Goal: Register for event/course

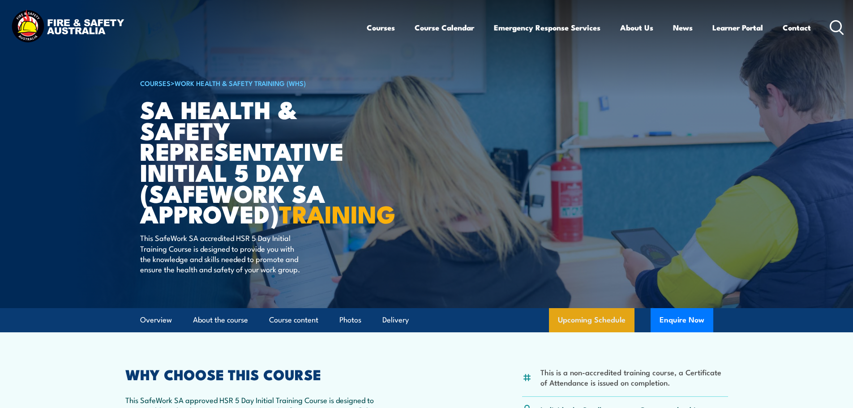
click at [602, 332] on link "Upcoming Schedule" at bounding box center [592, 320] width 86 height 24
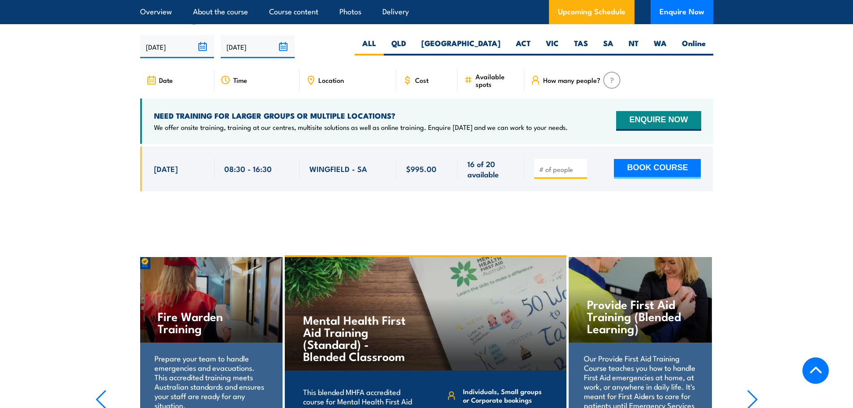
scroll to position [1535, 0]
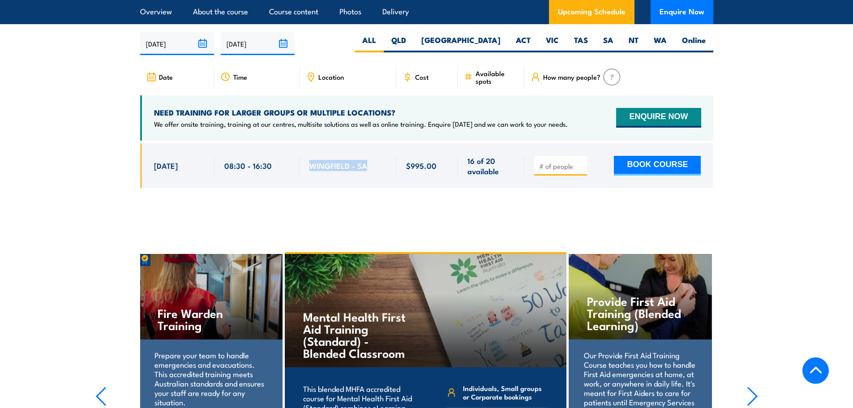
drag, startPoint x: 367, startPoint y: 172, endPoint x: 310, endPoint y: 172, distance: 57.3
click at [310, 172] on div "WINGFIELD - SA" at bounding box center [348, 165] width 77 height 21
copy span "WINGFIELD - SA"
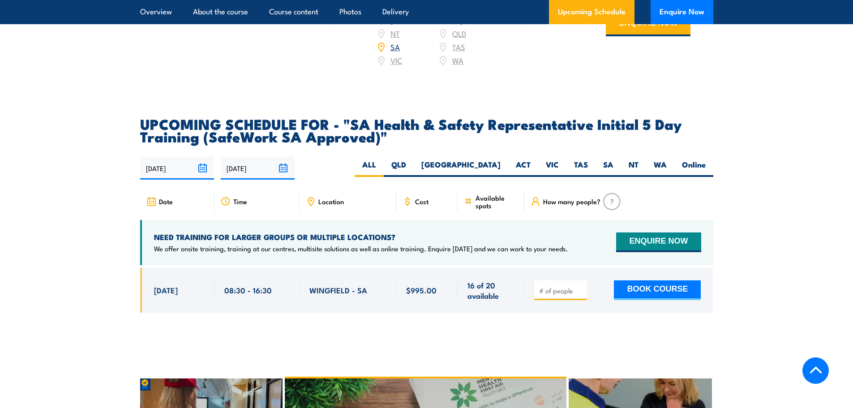
scroll to position [1392, 0]
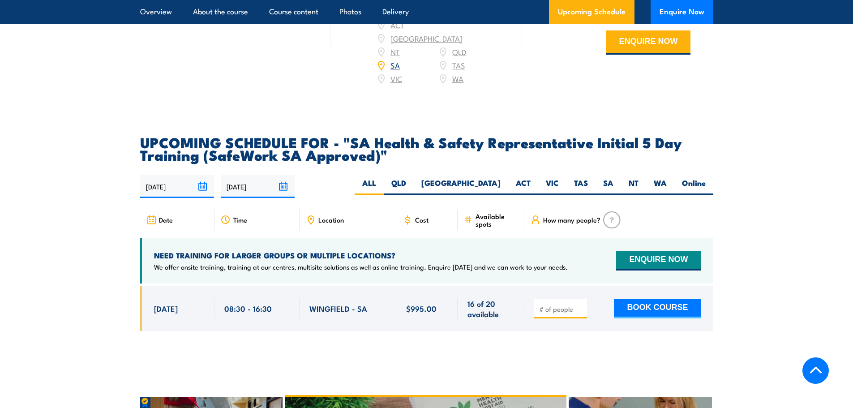
click at [753, 155] on section "UPCOMING SCHEDULE FOR - "SA Health & Safety Representative Initial 5 Day Traini…" at bounding box center [426, 240] width 853 height 209
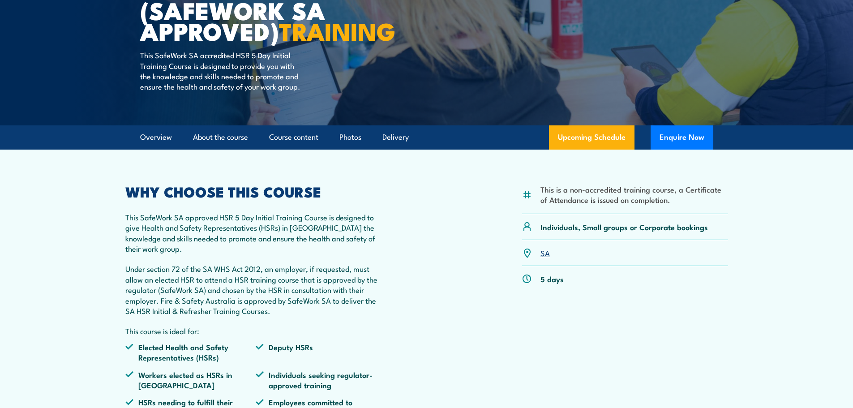
scroll to position [0, 0]
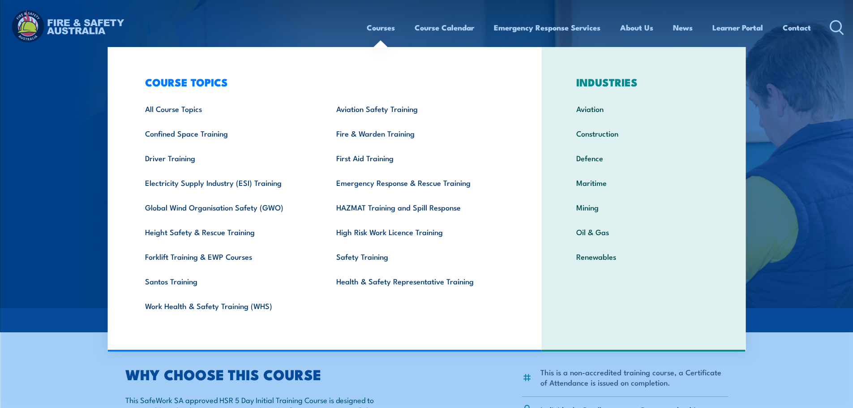
click at [383, 24] on link "Courses" at bounding box center [381, 28] width 28 height 24
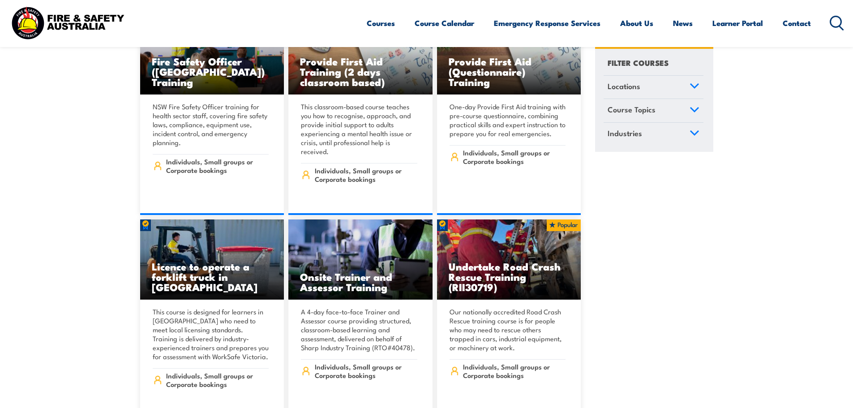
scroll to position [314, 0]
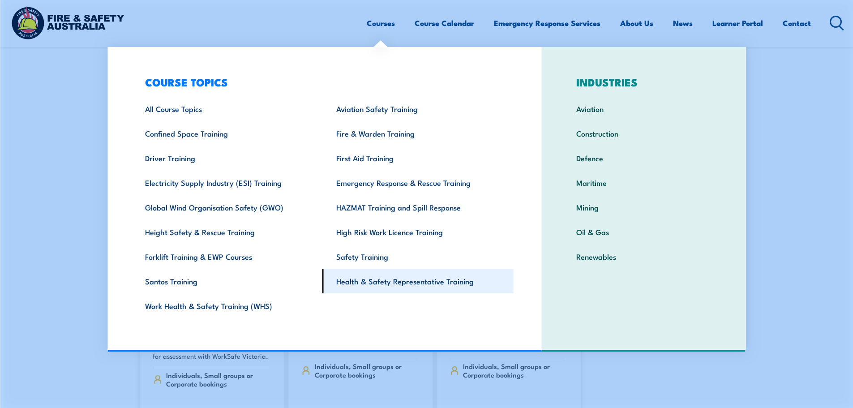
click at [385, 281] on link "Health & Safety Representative Training" at bounding box center [418, 281] width 191 height 25
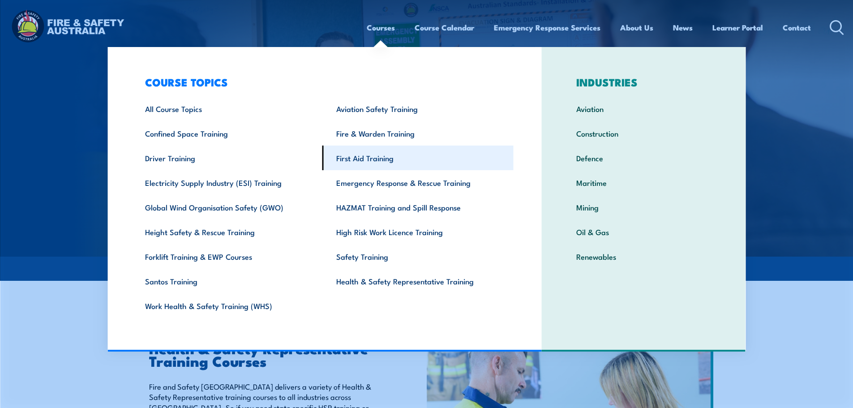
click at [355, 155] on link "First Aid Training" at bounding box center [418, 158] width 191 height 25
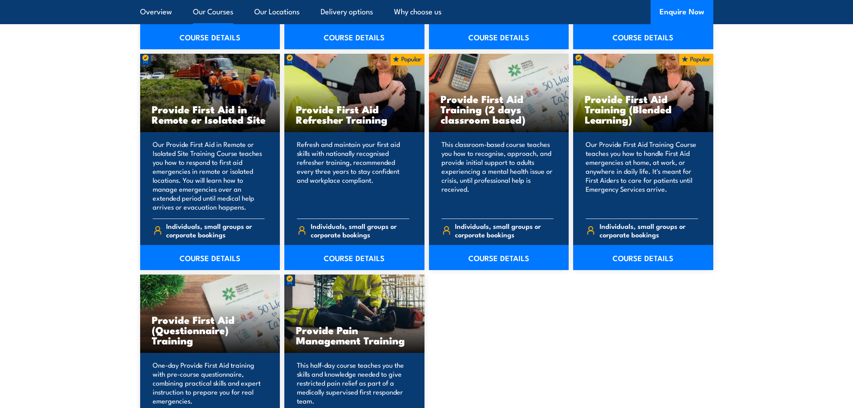
scroll to position [1344, 0]
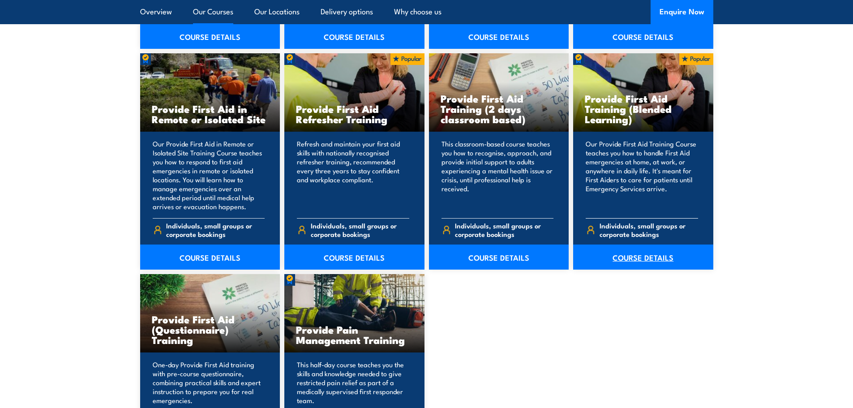
click at [645, 257] on link "COURSE DETAILS" at bounding box center [643, 257] width 140 height 25
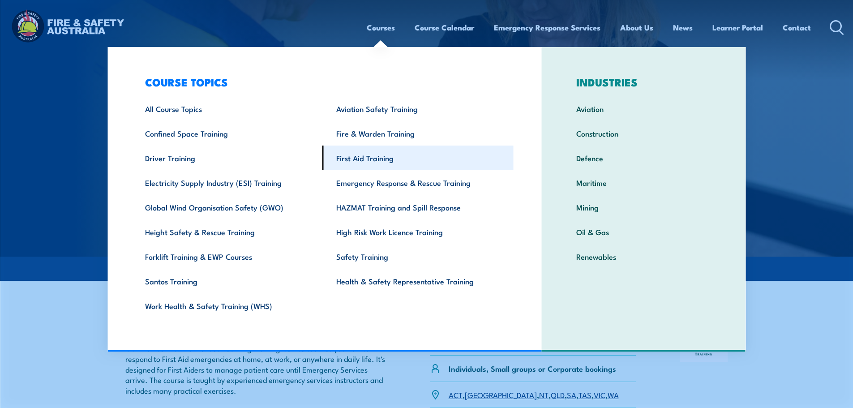
click at [363, 163] on link "First Aid Training" at bounding box center [418, 158] width 191 height 25
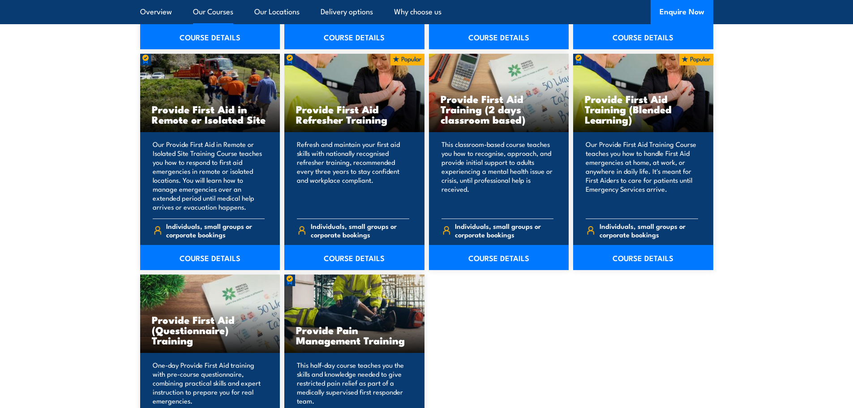
scroll to position [1433, 0]
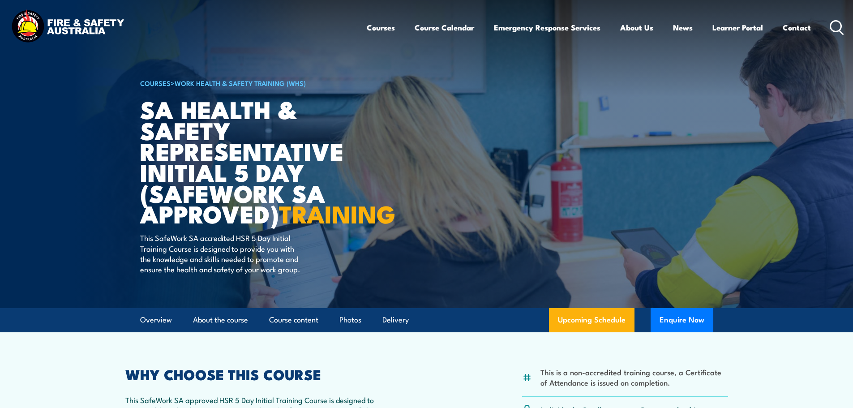
click at [256, 86] on link "Work Health & Safety Training (WHS)" at bounding box center [240, 83] width 131 height 10
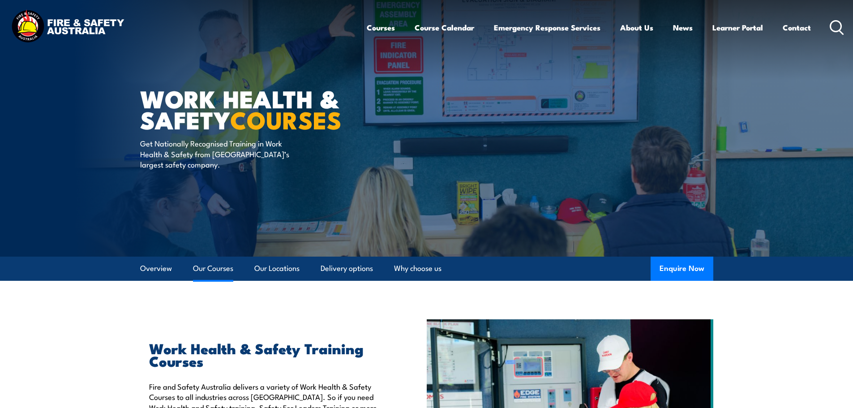
click at [217, 266] on link "Our Courses" at bounding box center [213, 269] width 40 height 24
click at [68, 31] on img at bounding box center [67, 27] width 117 height 39
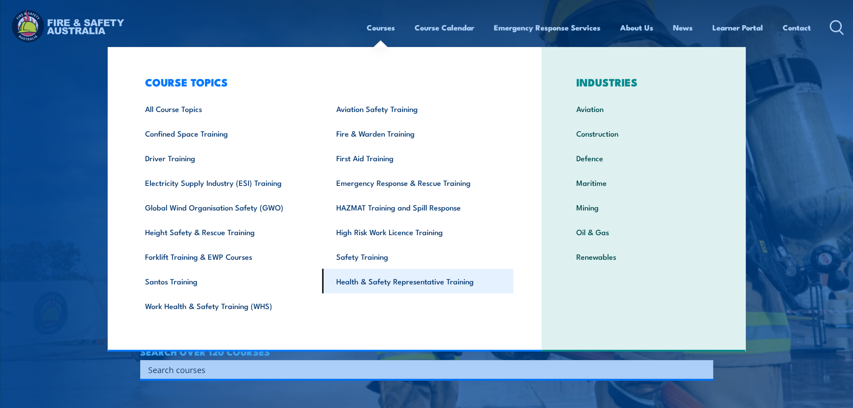
click at [383, 289] on link "Health & Safety Representative Training" at bounding box center [418, 281] width 191 height 25
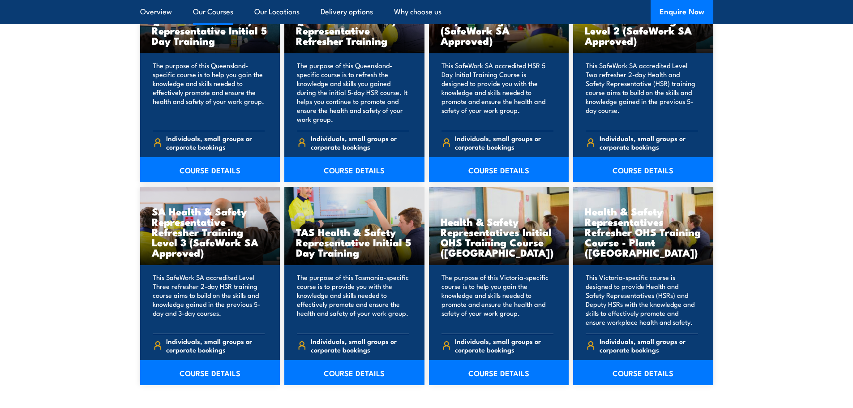
scroll to position [1209, 0]
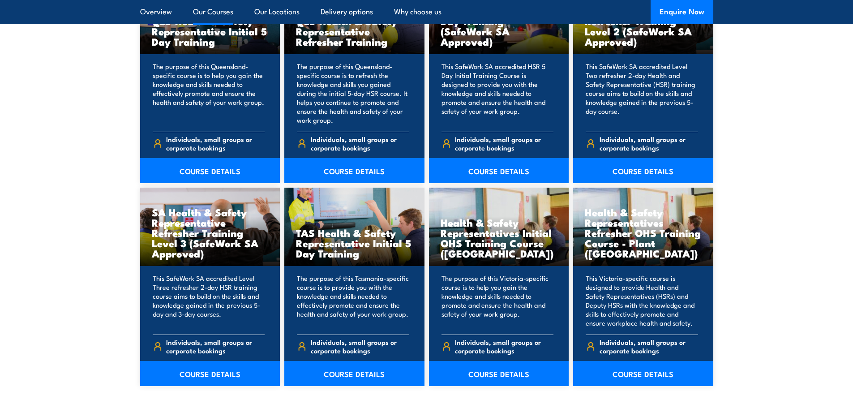
drag, startPoint x: 516, startPoint y: 172, endPoint x: 570, endPoint y: 182, distance: 55.2
click at [516, 172] on link "COURSE DETAILS" at bounding box center [499, 170] width 140 height 25
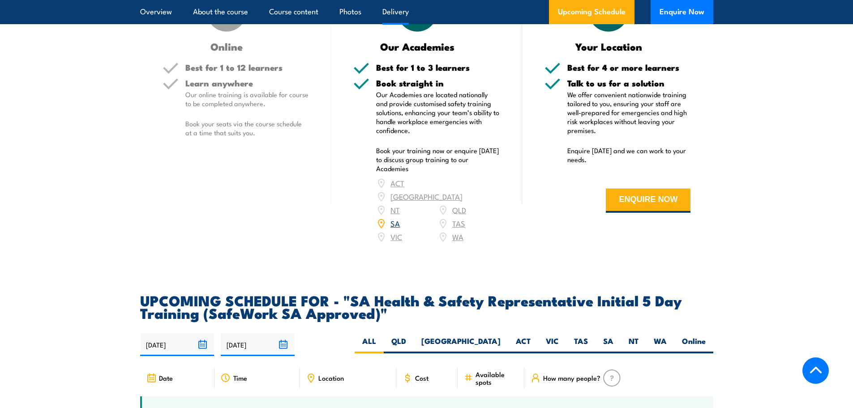
scroll to position [1344, 0]
